Goal: Find specific page/section: Find specific page/section

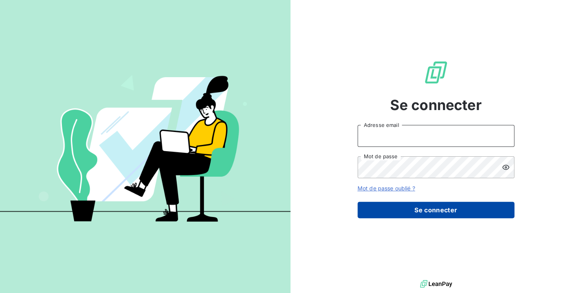
type input "[EMAIL_ADDRESS][DOMAIN_NAME]"
click at [432, 212] on button "Se connecter" at bounding box center [435, 210] width 157 height 16
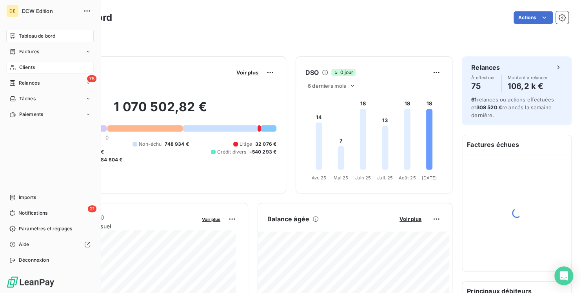
click at [43, 64] on div "Clients" at bounding box center [49, 67] width 87 height 13
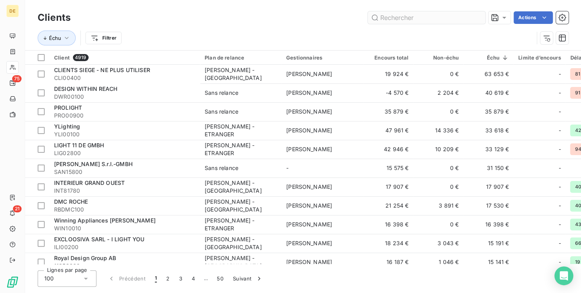
click at [394, 19] on input "text" at bounding box center [426, 17] width 118 height 13
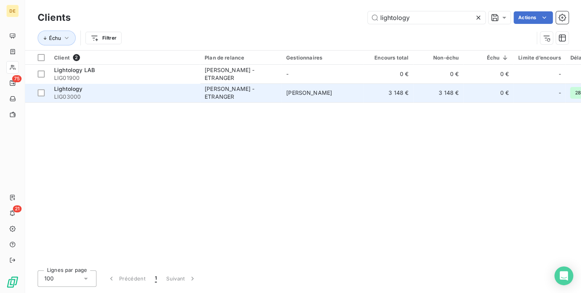
type input "lightology"
click at [296, 93] on span "[PERSON_NAME]" at bounding box center [309, 92] width 46 height 7
